Goal: Task Accomplishment & Management: Manage account settings

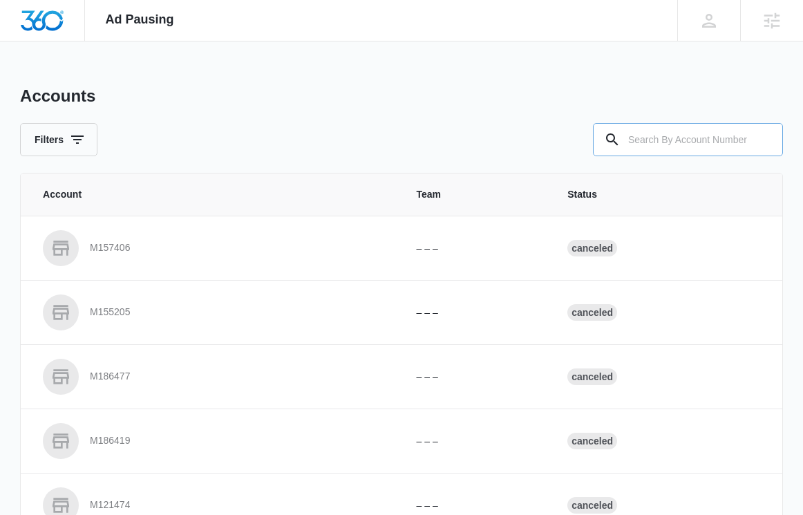
click at [647, 137] on input "text" at bounding box center [688, 139] width 190 height 33
paste input "M324289"
type input "M324289"
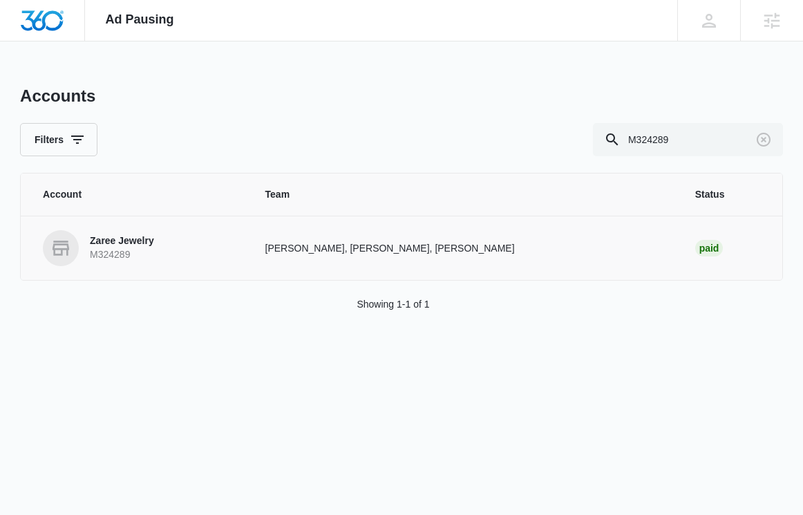
click at [323, 239] on td "kyl Davis, Steven Warren, Madison Ruff" at bounding box center [464, 248] width 430 height 64
click at [112, 240] on p "Zaree Jewelry" at bounding box center [122, 241] width 64 height 14
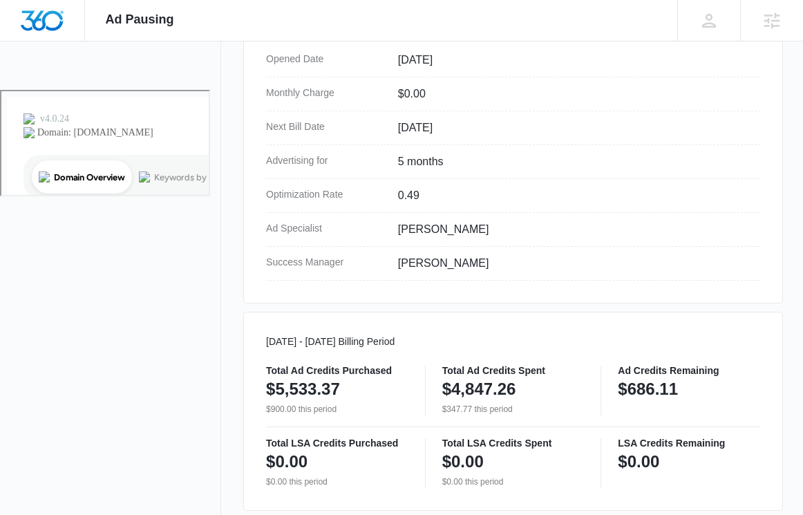
scroll to position [687, 0]
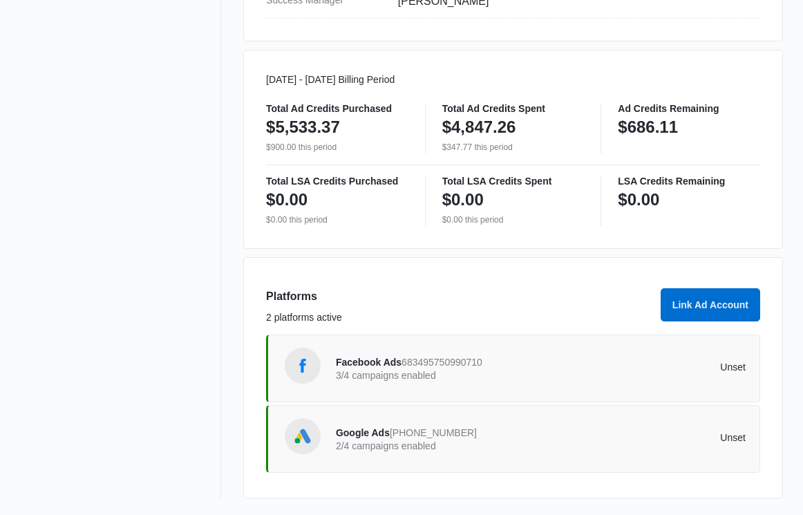
click at [384, 358] on span "Facebook Ads" at bounding box center [369, 361] width 66 height 11
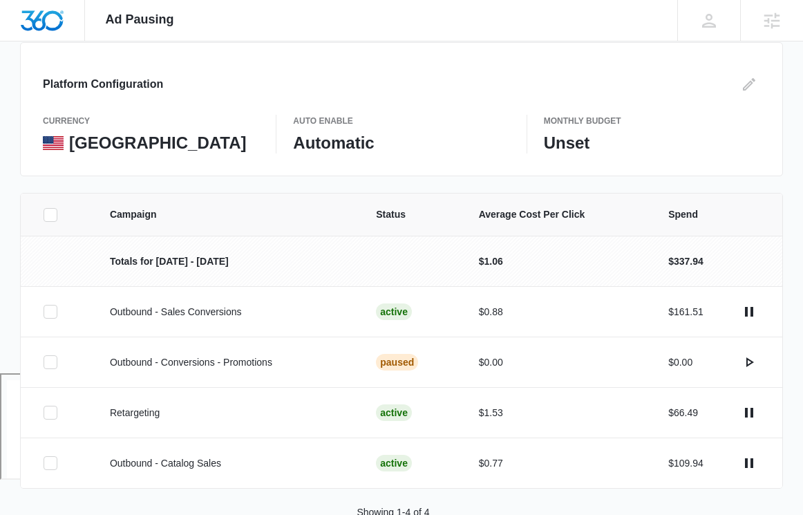
scroll to position [180, 0]
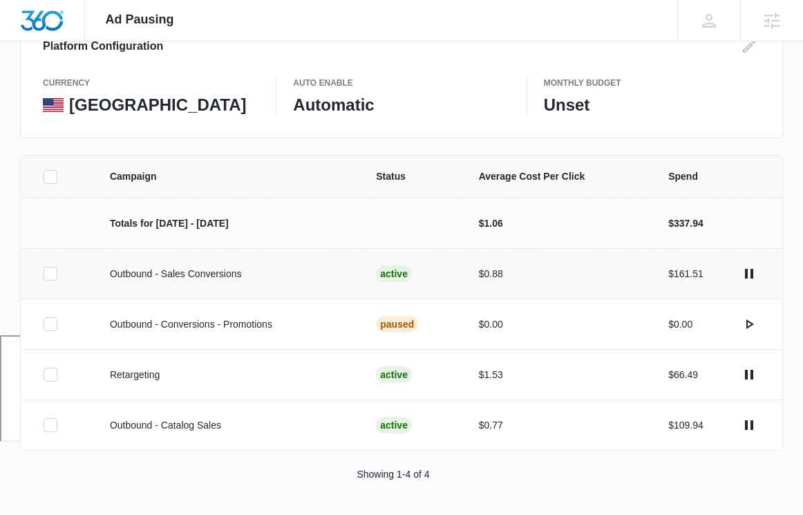
click at [198, 272] on p "Outbound - Sales Conversions" at bounding box center [226, 274] width 233 height 15
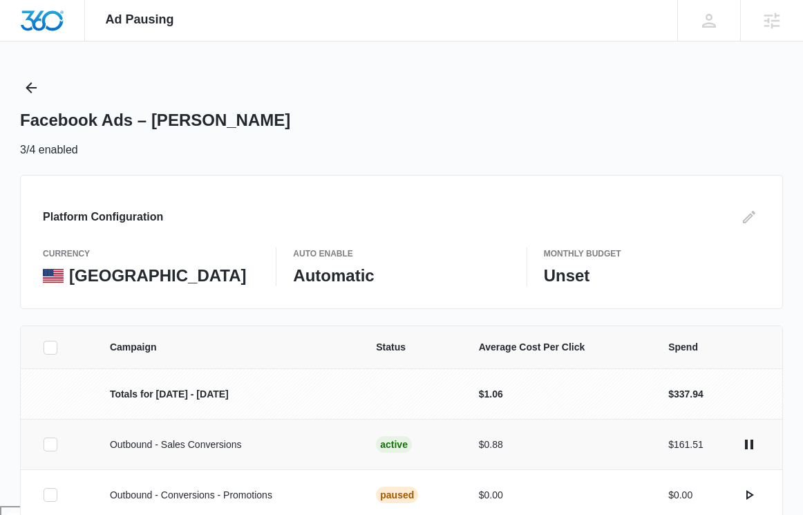
scroll to position [0, 0]
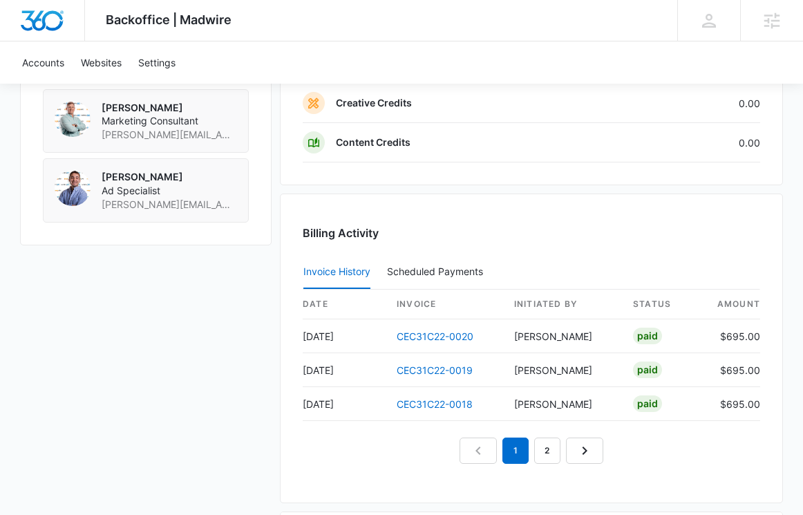
scroll to position [1198, 0]
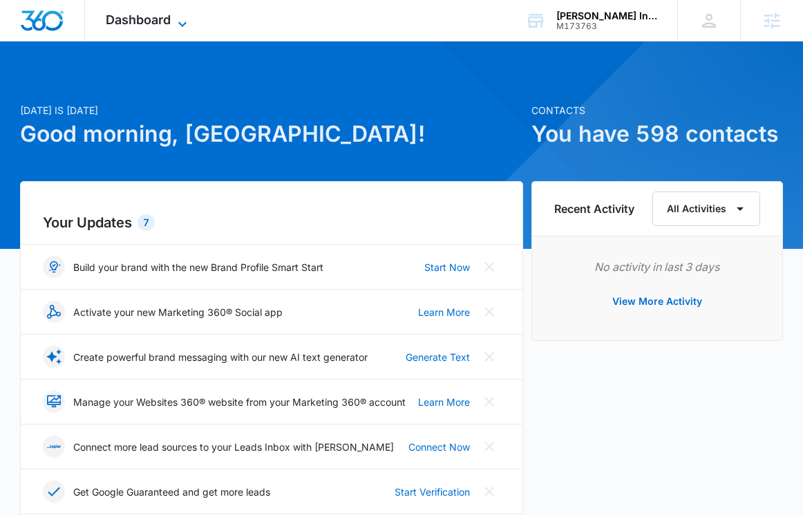
click at [170, 23] on span "Dashboard" at bounding box center [138, 19] width 65 height 15
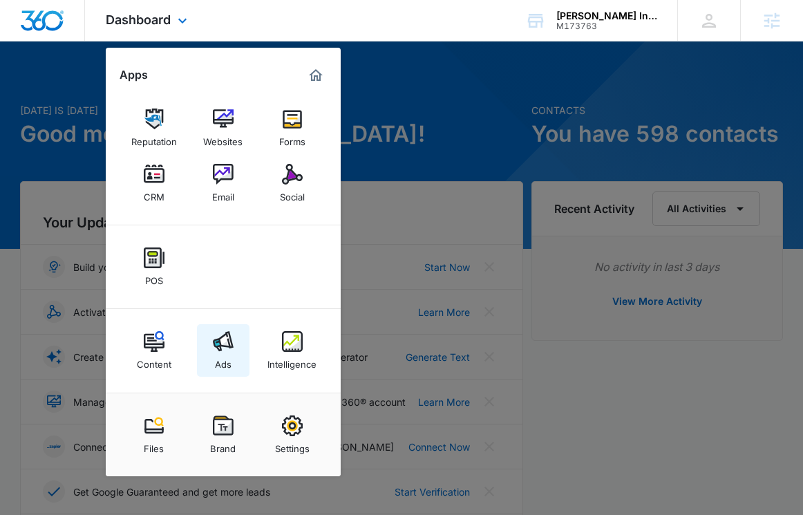
click at [224, 358] on div "Ads" at bounding box center [223, 361] width 17 height 18
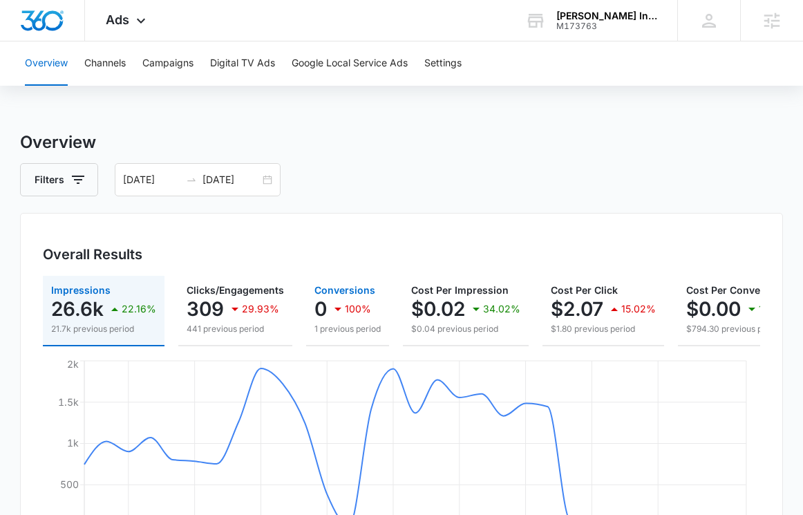
click at [364, 341] on button "Conversions 0 100% 1 previous period" at bounding box center [347, 311] width 83 height 70
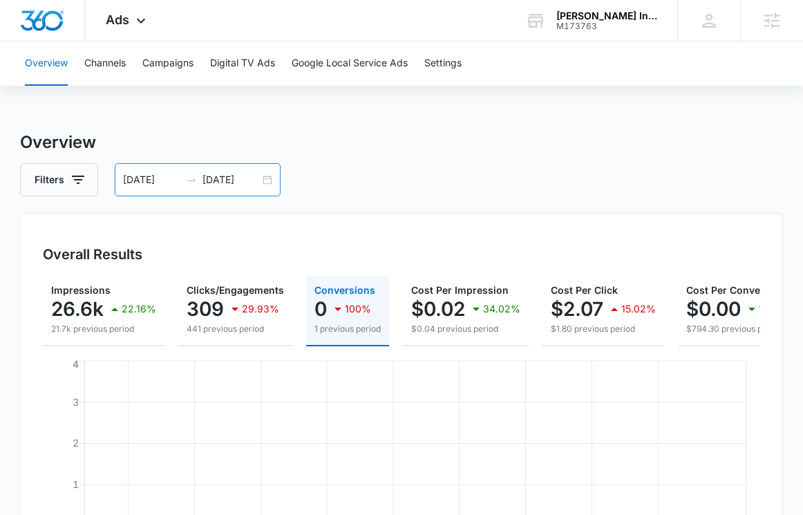
click at [262, 176] on div "[DATE] [DATE]" at bounding box center [198, 179] width 166 height 33
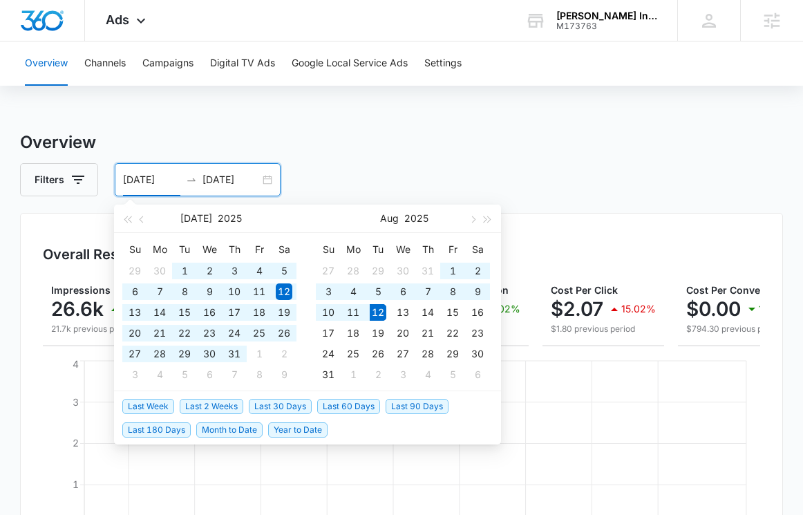
click at [343, 406] on span "Last 60 Days" at bounding box center [348, 406] width 63 height 15
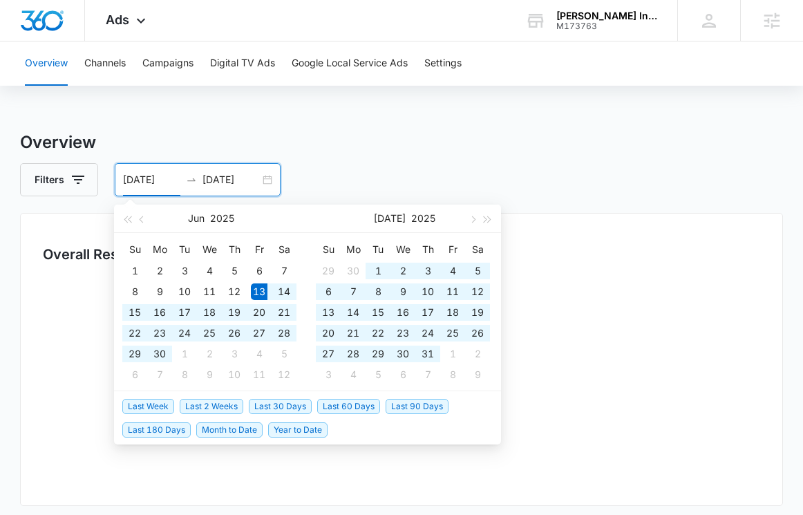
type input "[DATE]"
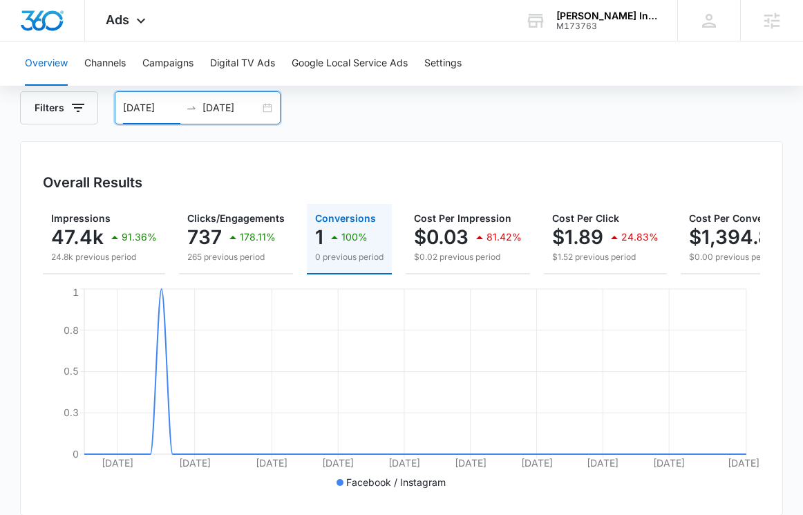
scroll to position [64, 0]
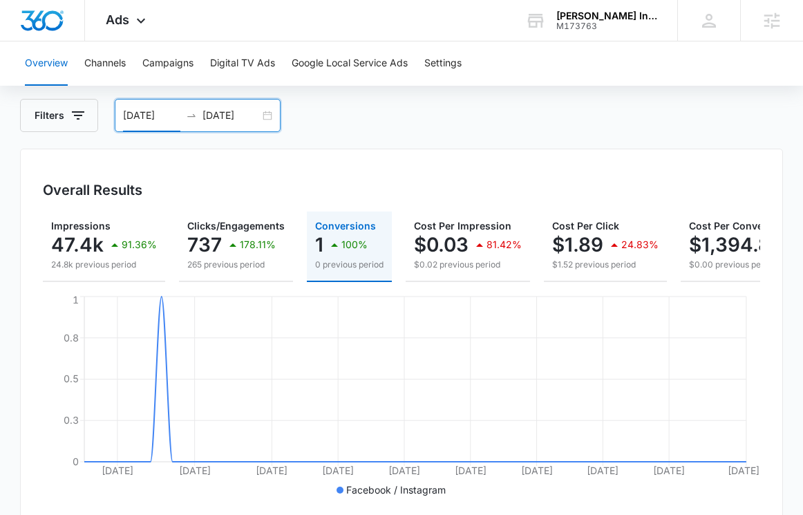
click at [269, 113] on div "[DATE] [DATE]" at bounding box center [198, 115] width 166 height 33
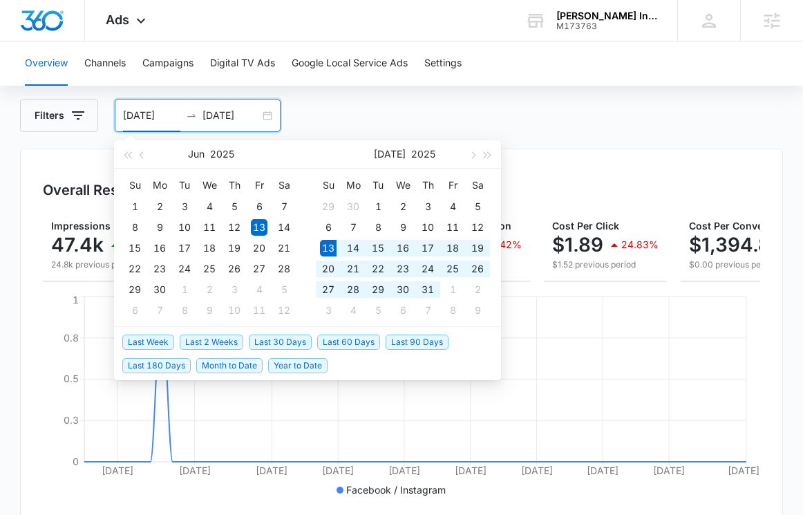
click at [283, 345] on span "Last 30 Days" at bounding box center [280, 341] width 63 height 15
type input "[DATE]"
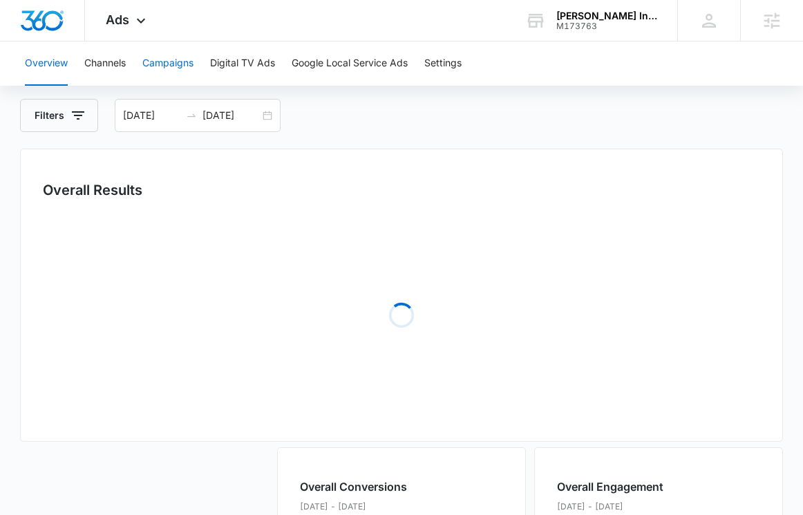
click at [165, 66] on button "Campaigns" at bounding box center [167, 63] width 51 height 44
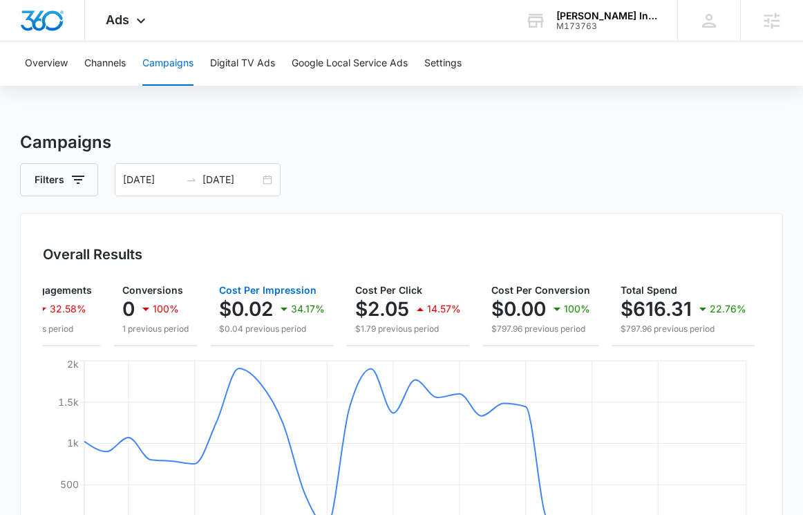
scroll to position [0, 192]
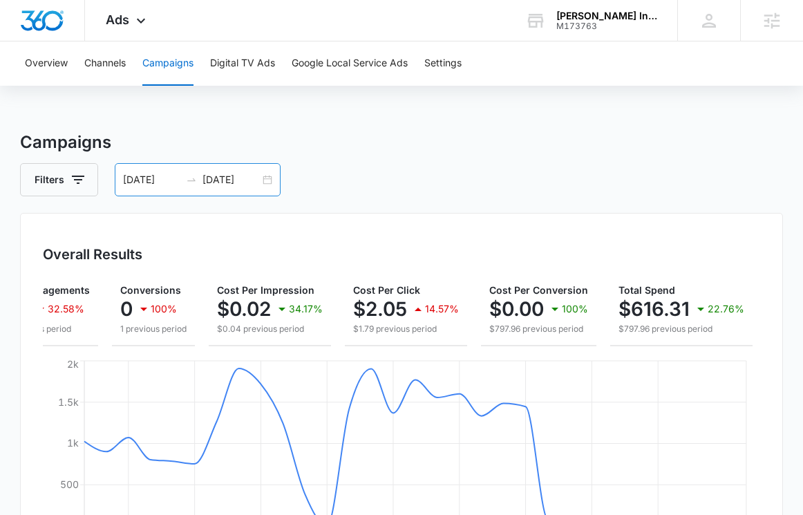
click at [265, 172] on div "[DATE] [DATE]" at bounding box center [198, 179] width 166 height 33
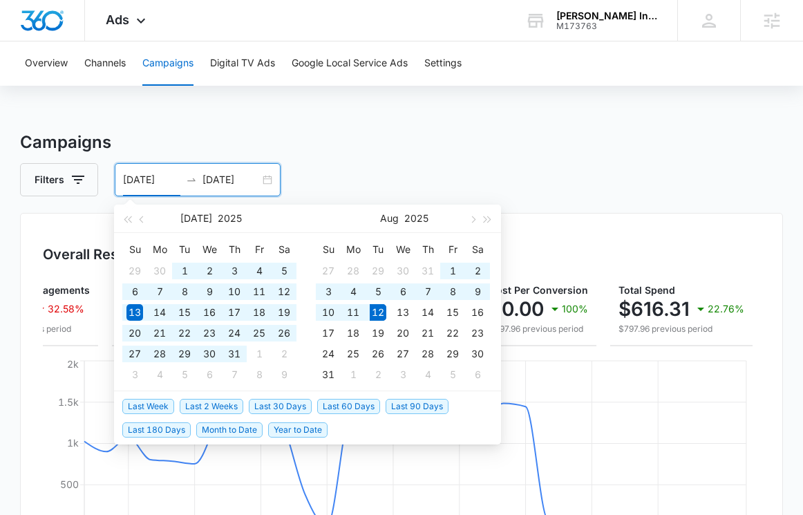
click at [362, 400] on span "Last 60 Days" at bounding box center [348, 406] width 63 height 15
type input "[DATE]"
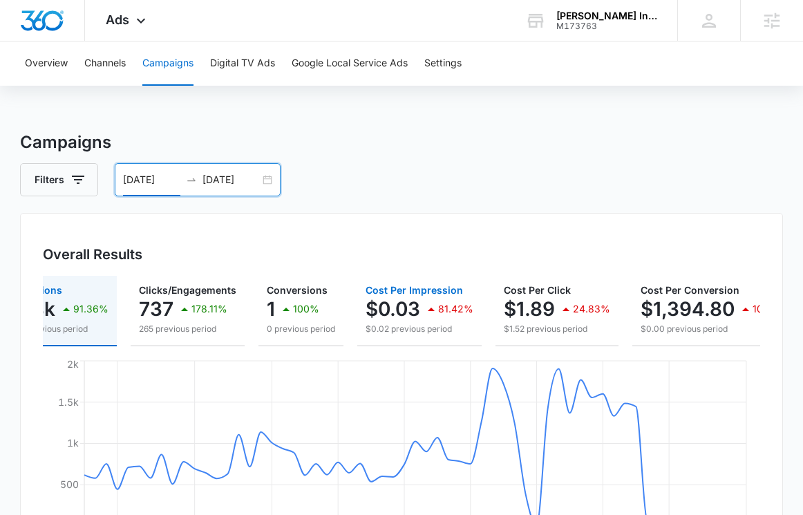
scroll to position [0, 0]
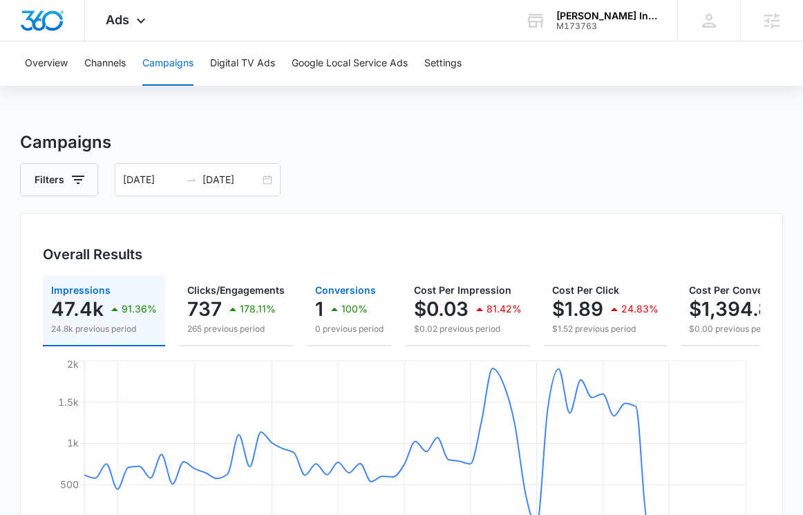
click at [358, 314] on p "100%" at bounding box center [354, 309] width 26 height 10
